Goal: Navigation & Orientation: Go to known website

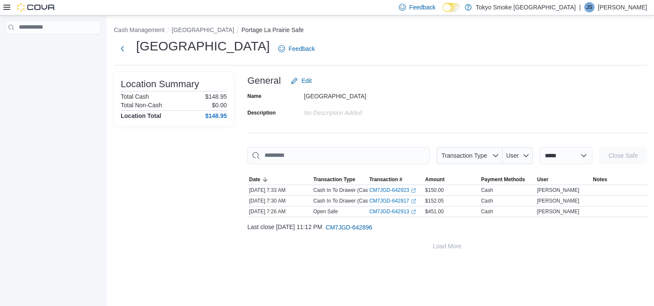
click at [7, 7] on icon at bounding box center [6, 7] width 7 height 5
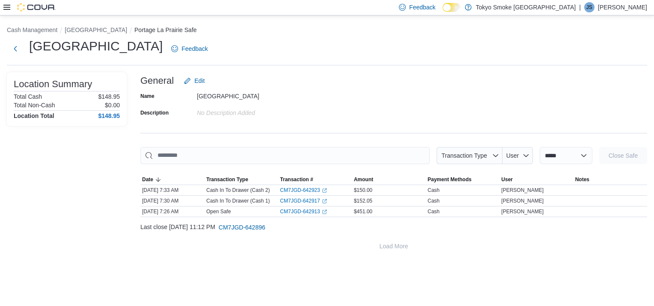
click at [7, 7] on icon at bounding box center [6, 7] width 7 height 5
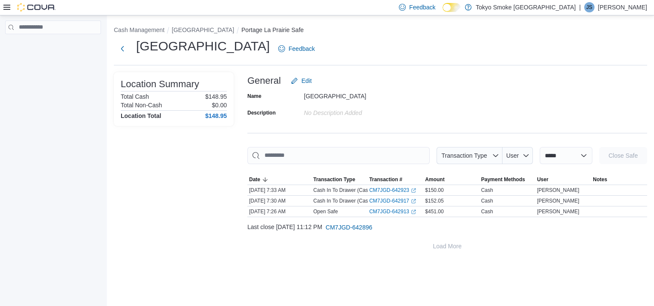
click at [43, 9] on img at bounding box center [36, 7] width 39 height 9
